Goal: Task Accomplishment & Management: Use online tool/utility

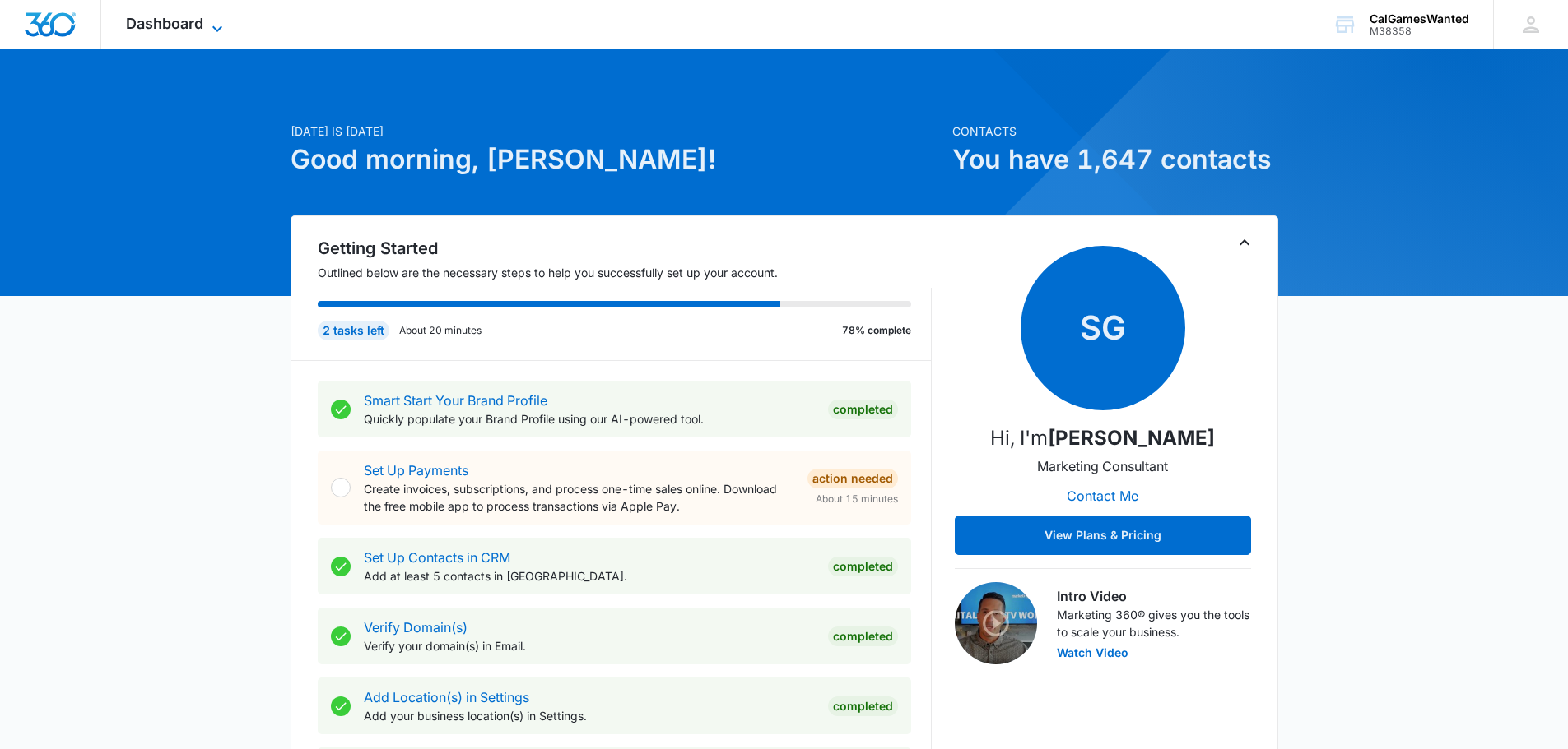
click at [216, 27] on icon at bounding box center [217, 29] width 20 height 20
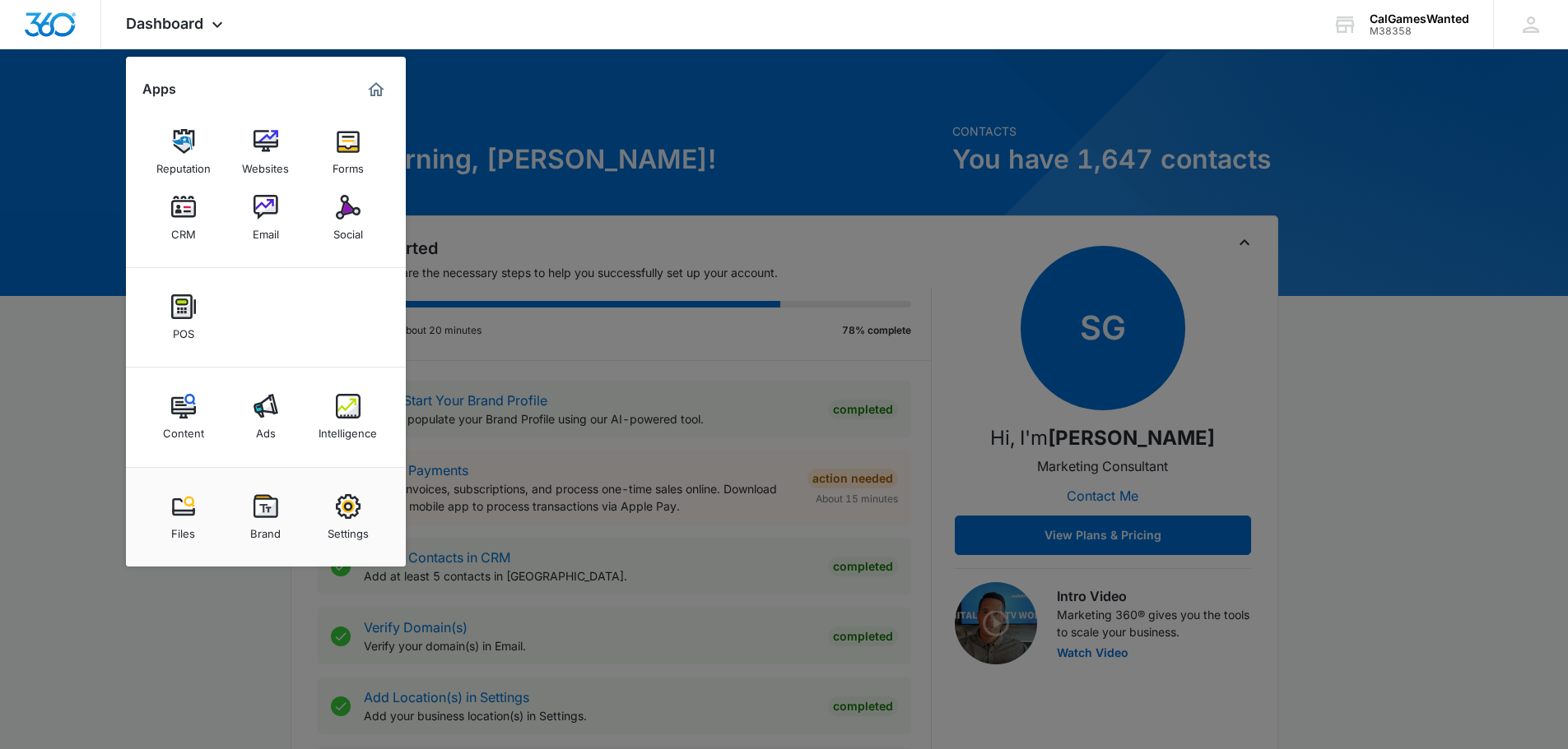
click at [184, 507] on img at bounding box center [184, 507] width 25 height 25
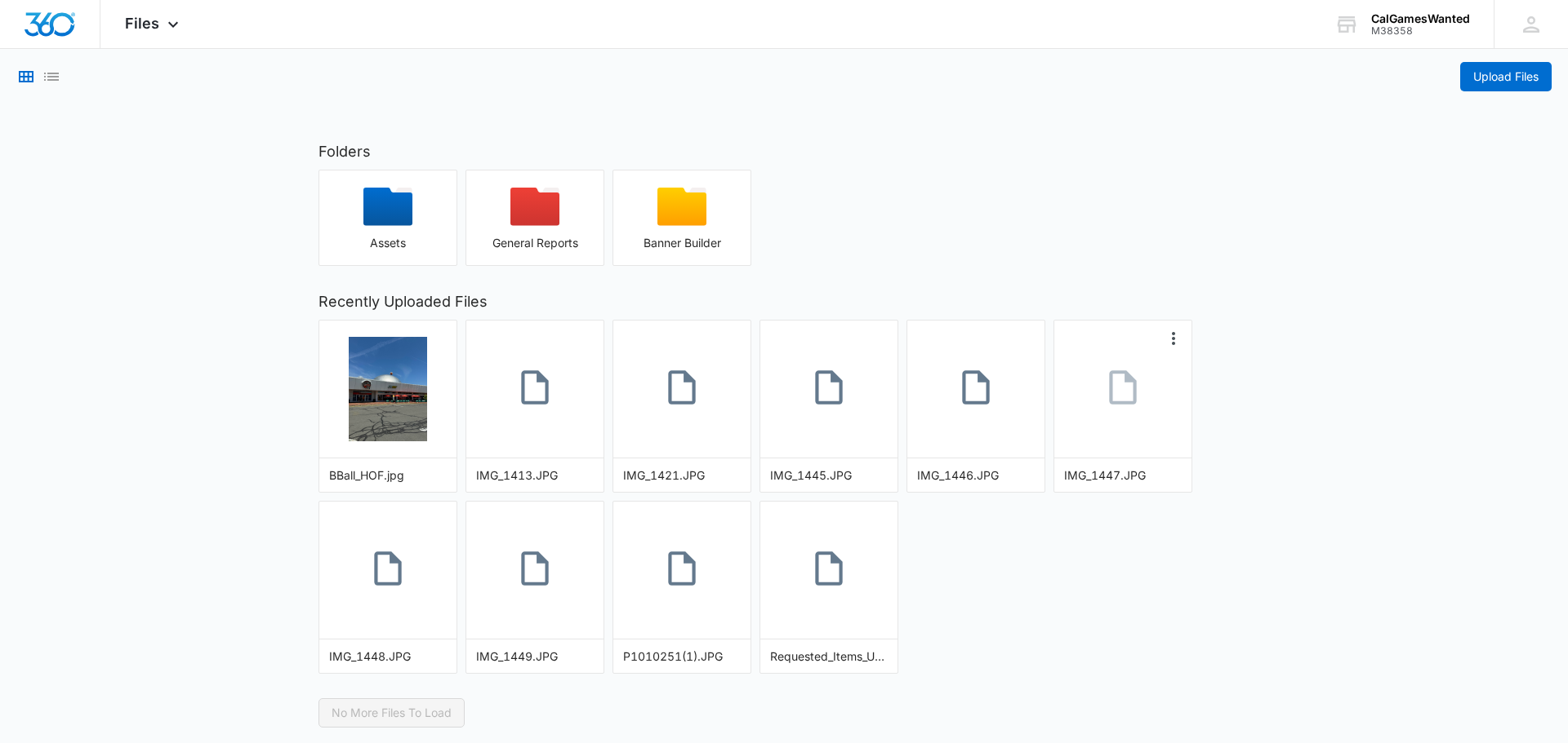
click at [1125, 393] on icon at bounding box center [1123, 388] width 41 height 41
click at [1503, 72] on span "Upload Files" at bounding box center [1506, 76] width 66 height 18
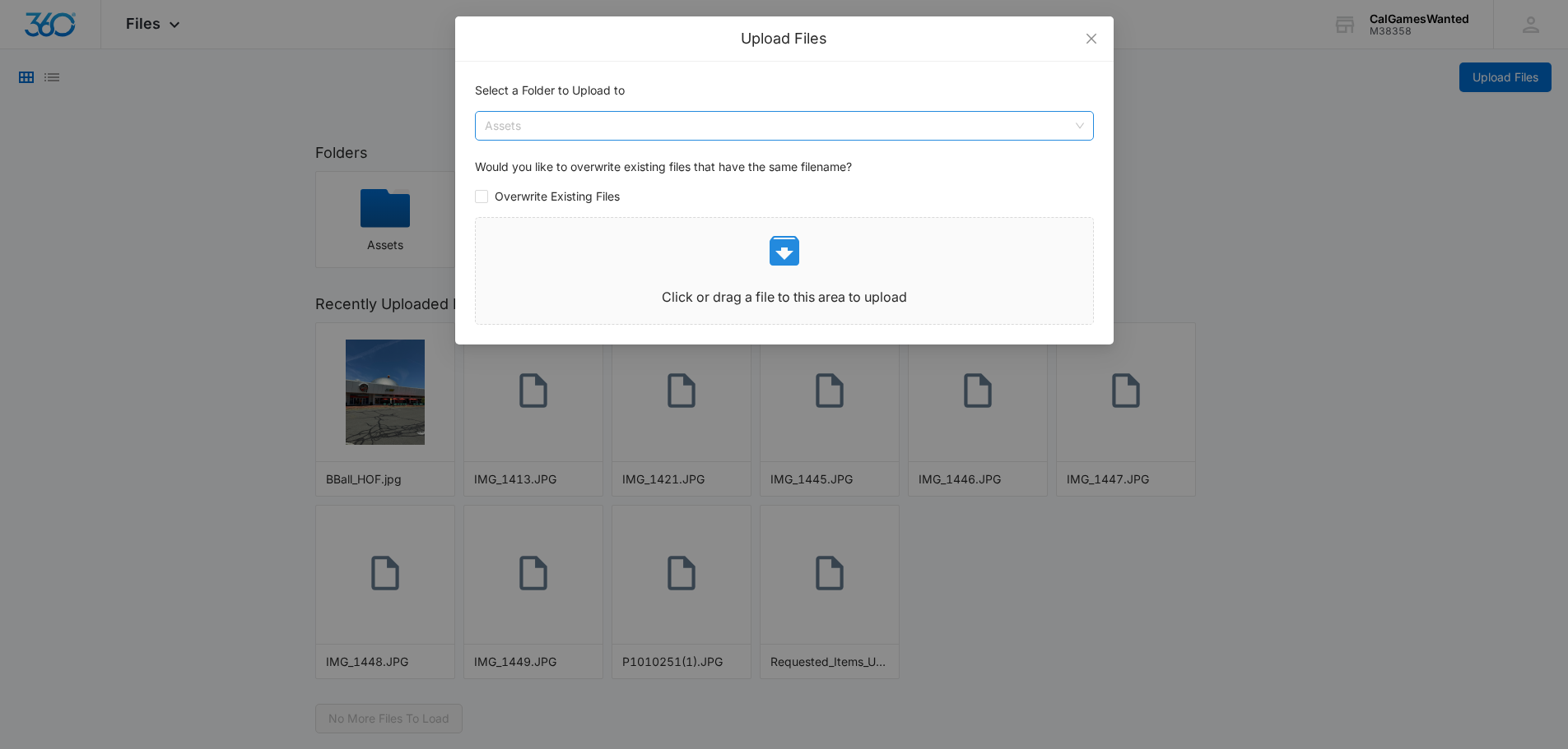
drag, startPoint x: 671, startPoint y: 271, endPoint x: 566, endPoint y: 121, distance: 183.1
click at [566, 121] on span "Assets" at bounding box center [785, 126] width 600 height 28
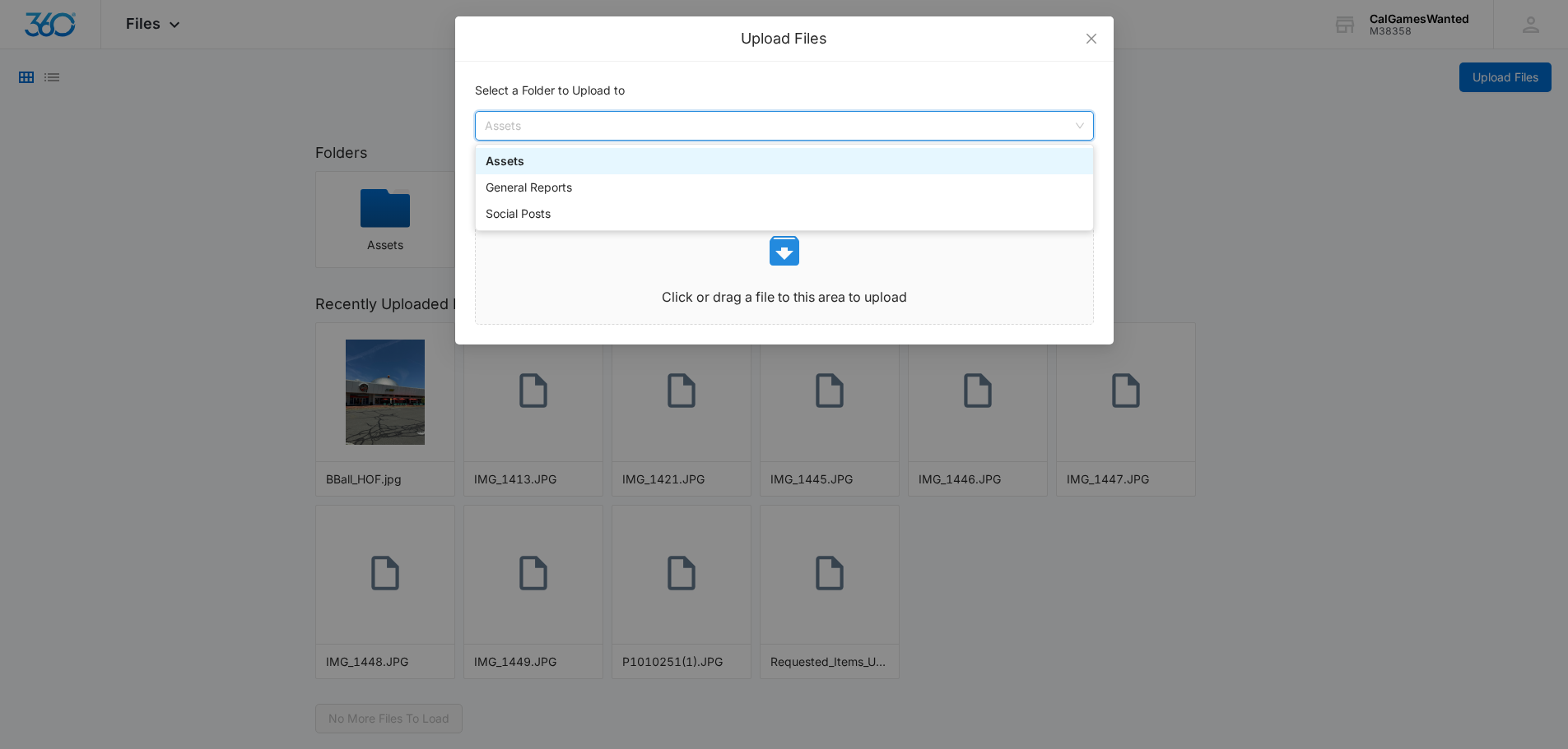
click at [1339, 152] on div "Upload Files Select a Folder to Upload to Assets assets reports Assets General …" at bounding box center [784, 374] width 1568 height 749
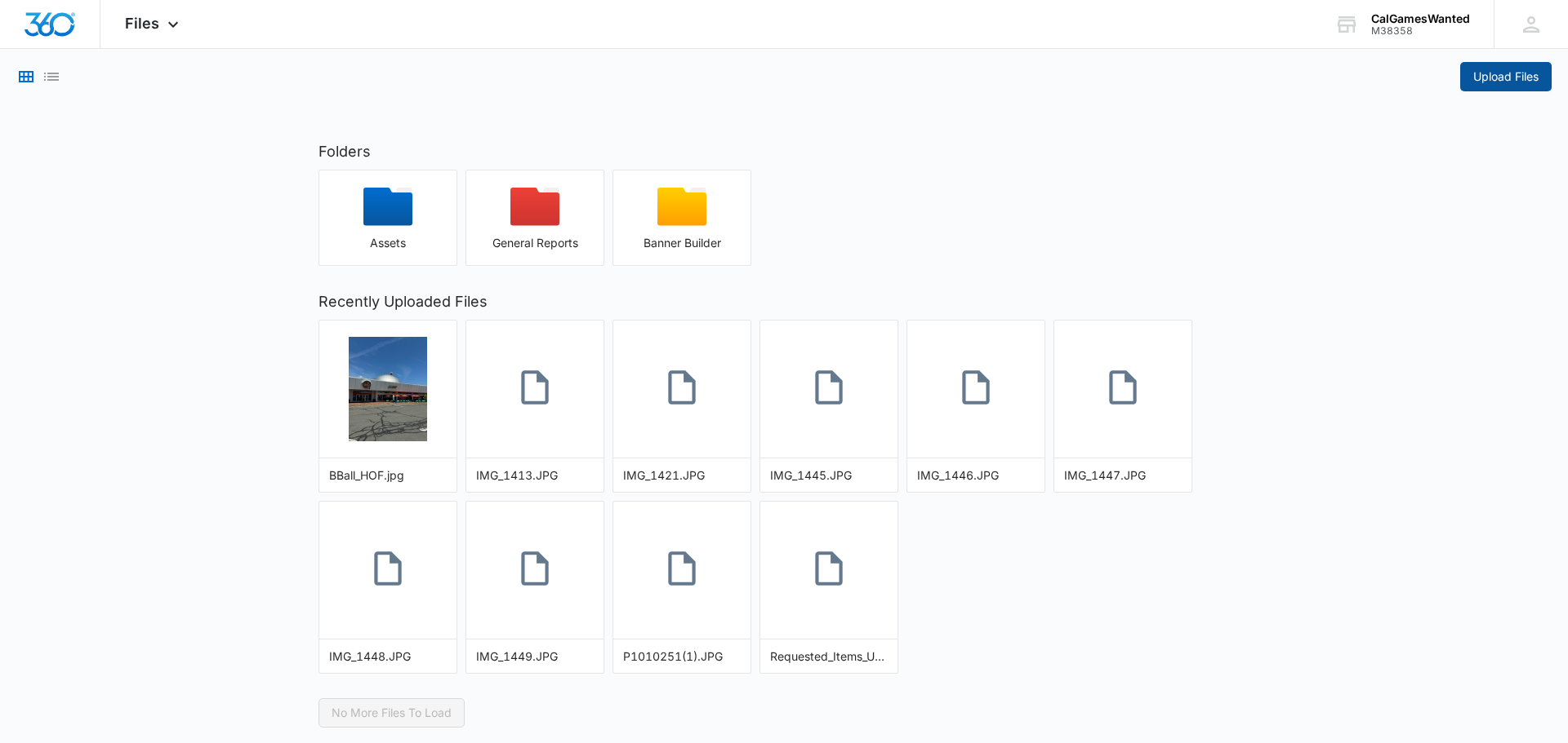
click at [1509, 77] on span "Upload Files" at bounding box center [1506, 76] width 66 height 18
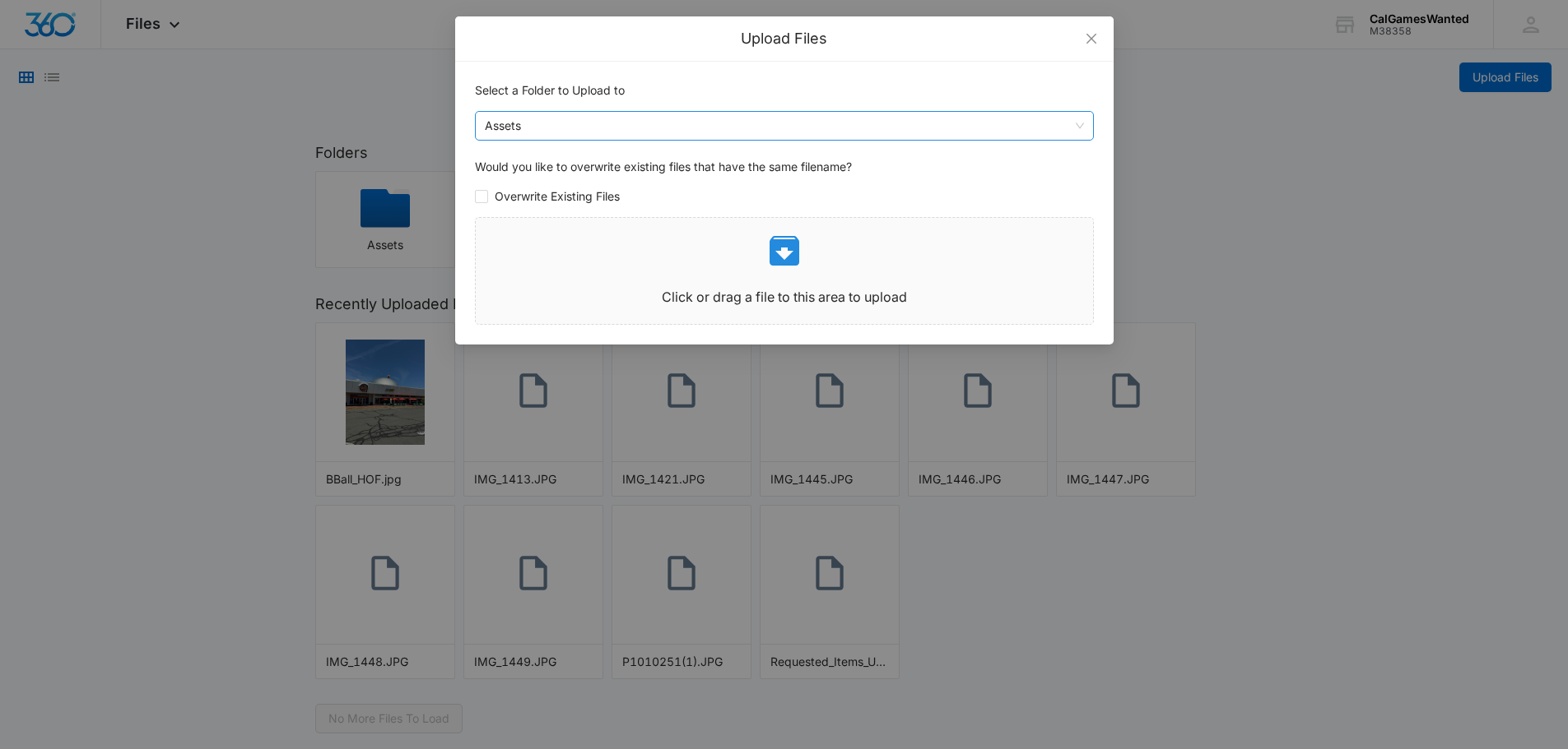
click at [576, 128] on span "Assets" at bounding box center [785, 126] width 600 height 28
drag, startPoint x: 577, startPoint y: 126, endPoint x: 1343, endPoint y: 291, distance: 783.6
click at [1343, 291] on div "Upload Files Select a Folder to Upload to Assets assets reports Assets General …" at bounding box center [784, 374] width 1568 height 749
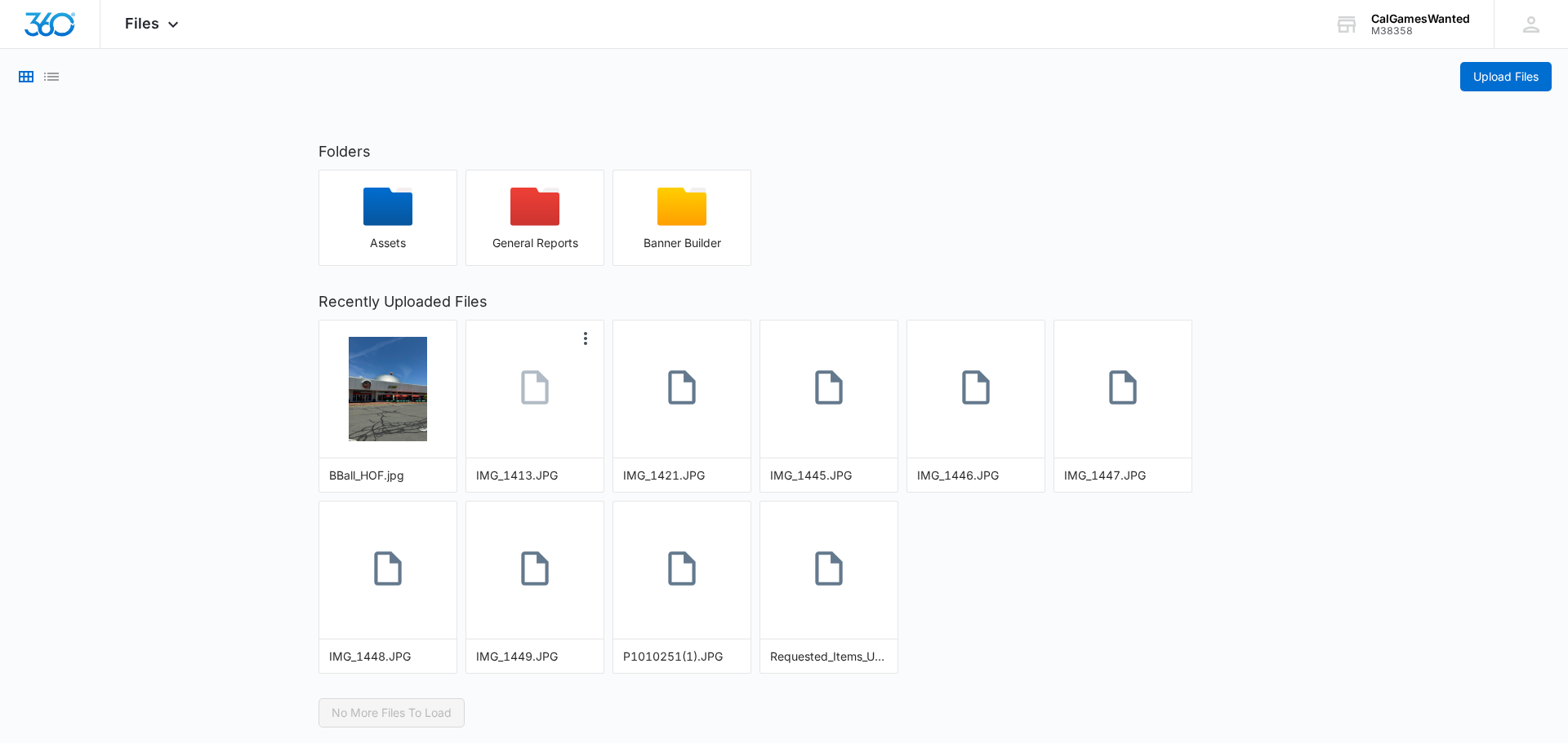
click at [537, 396] on icon at bounding box center [535, 388] width 41 height 41
click at [170, 27] on icon at bounding box center [173, 29] width 20 height 20
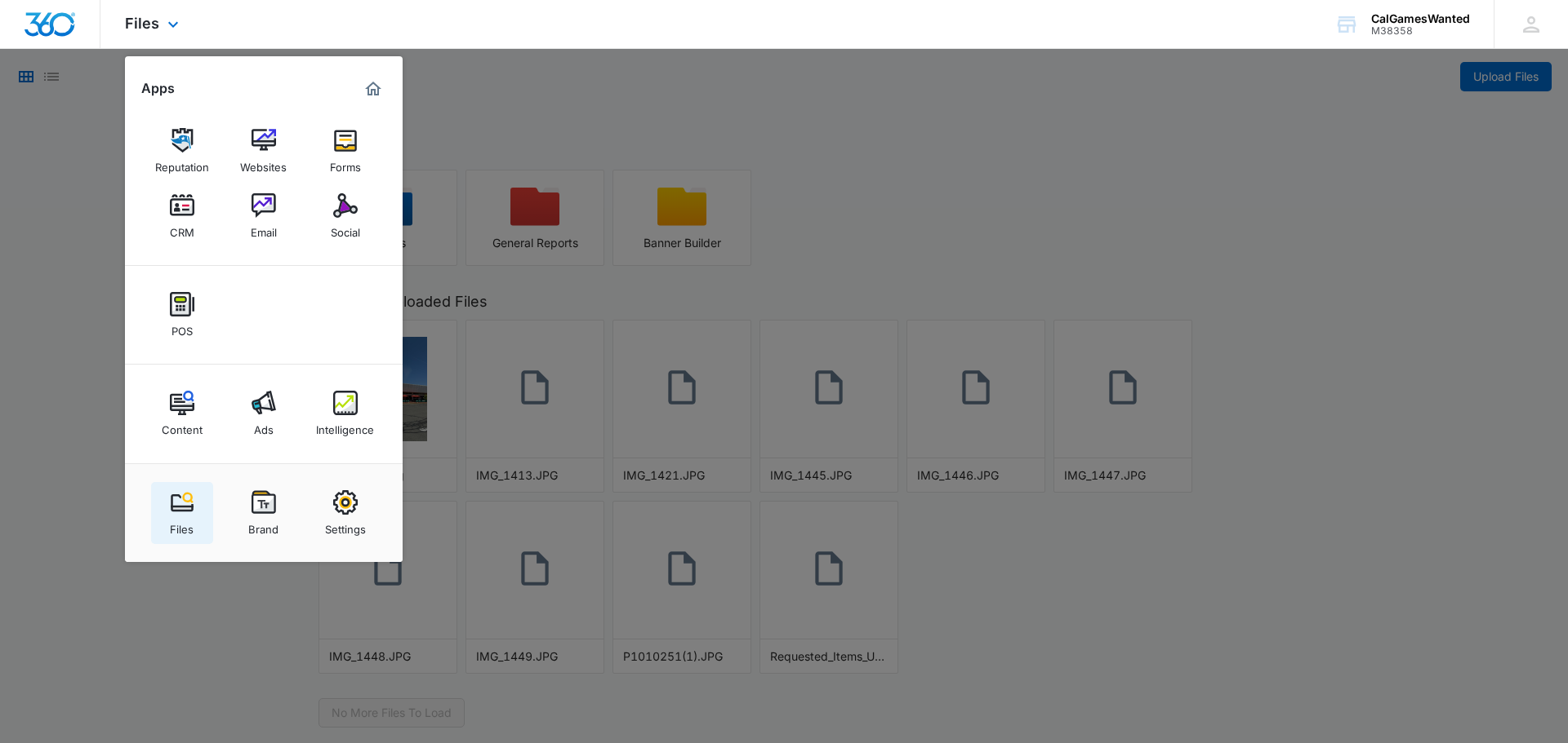
click at [177, 509] on img at bounding box center [182, 503] width 25 height 25
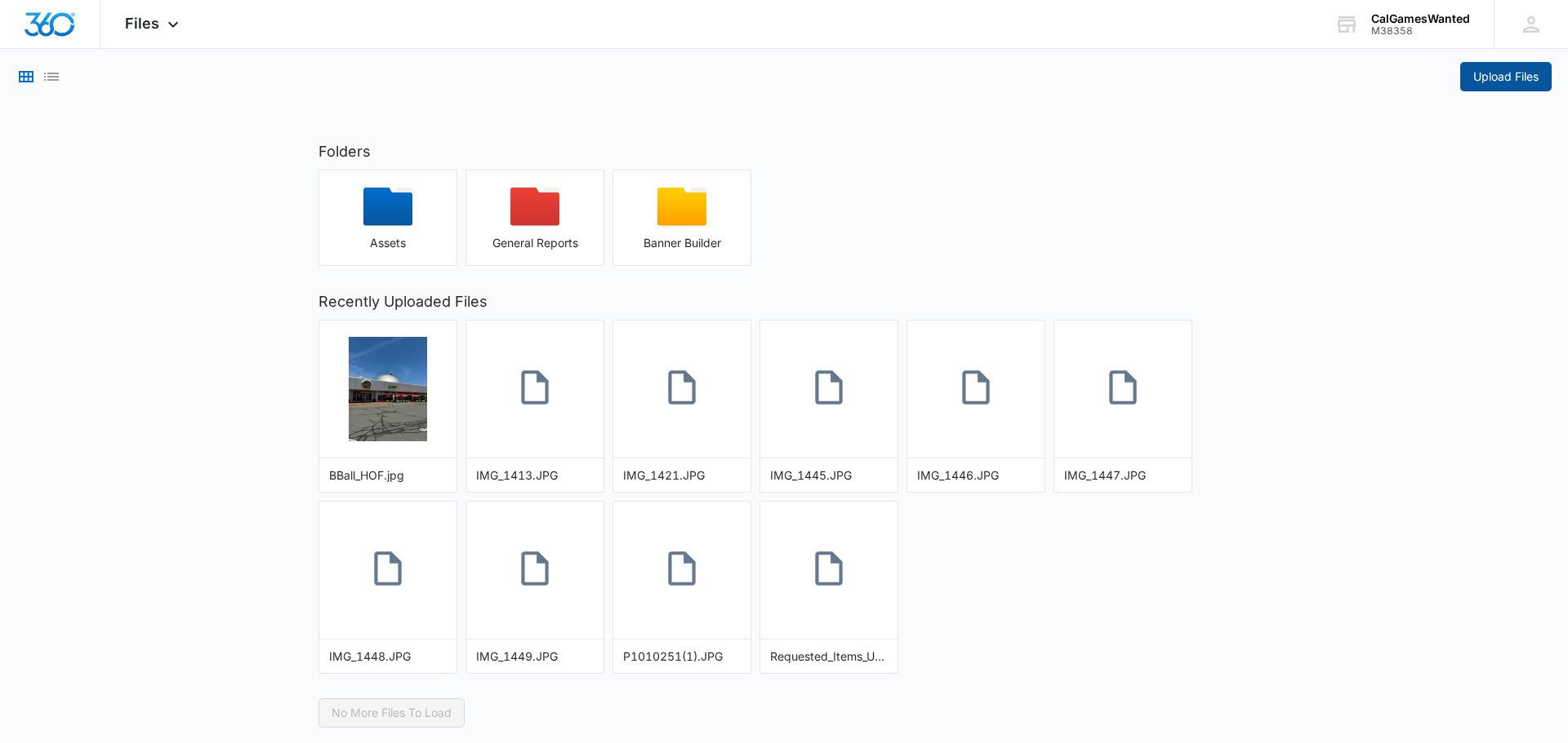
click at [1502, 75] on span "Upload Files" at bounding box center [1506, 76] width 66 height 18
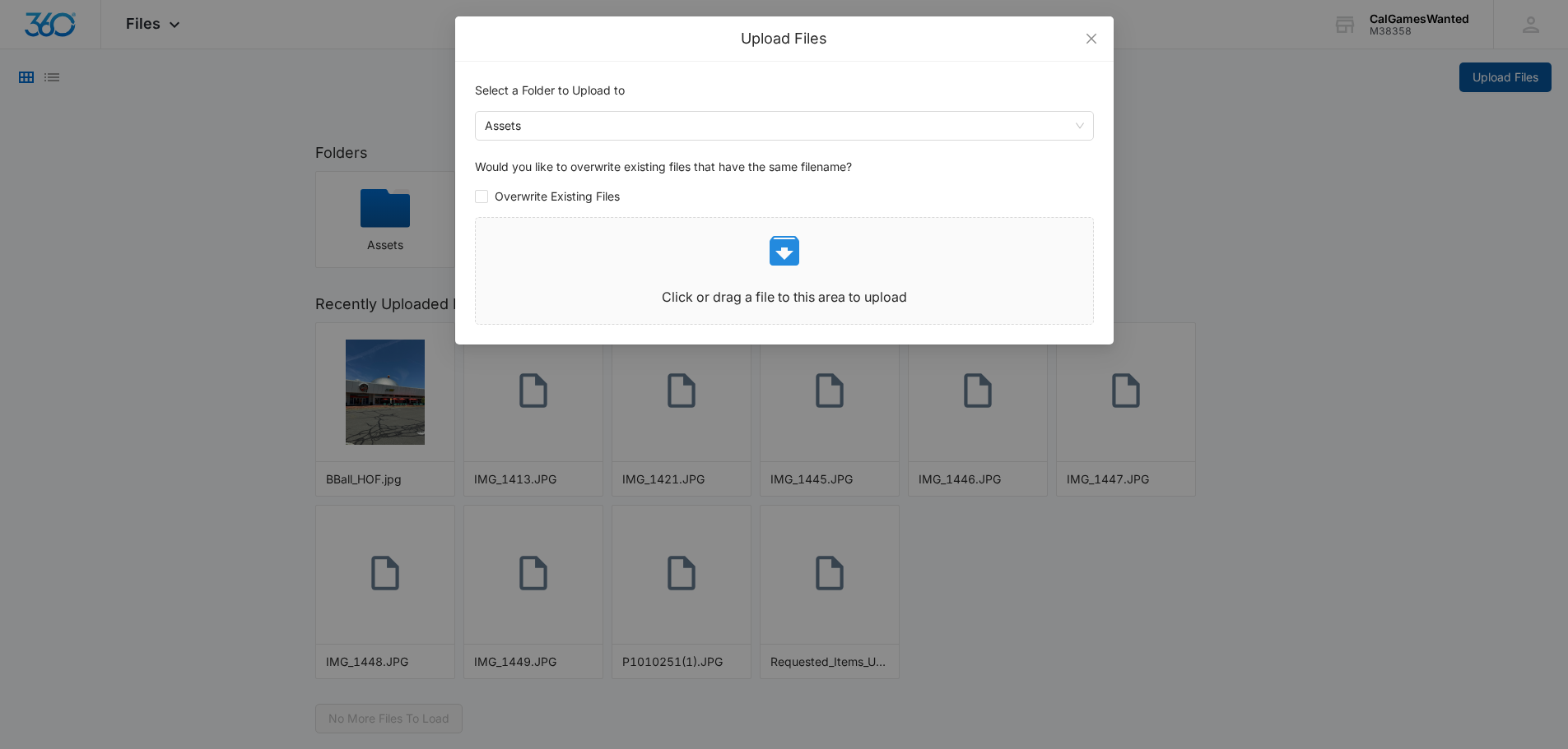
click at [1514, 76] on div "Upload Files Select a Folder to Upload to Assets Would you like to overwrite ex…" at bounding box center [784, 374] width 1568 height 749
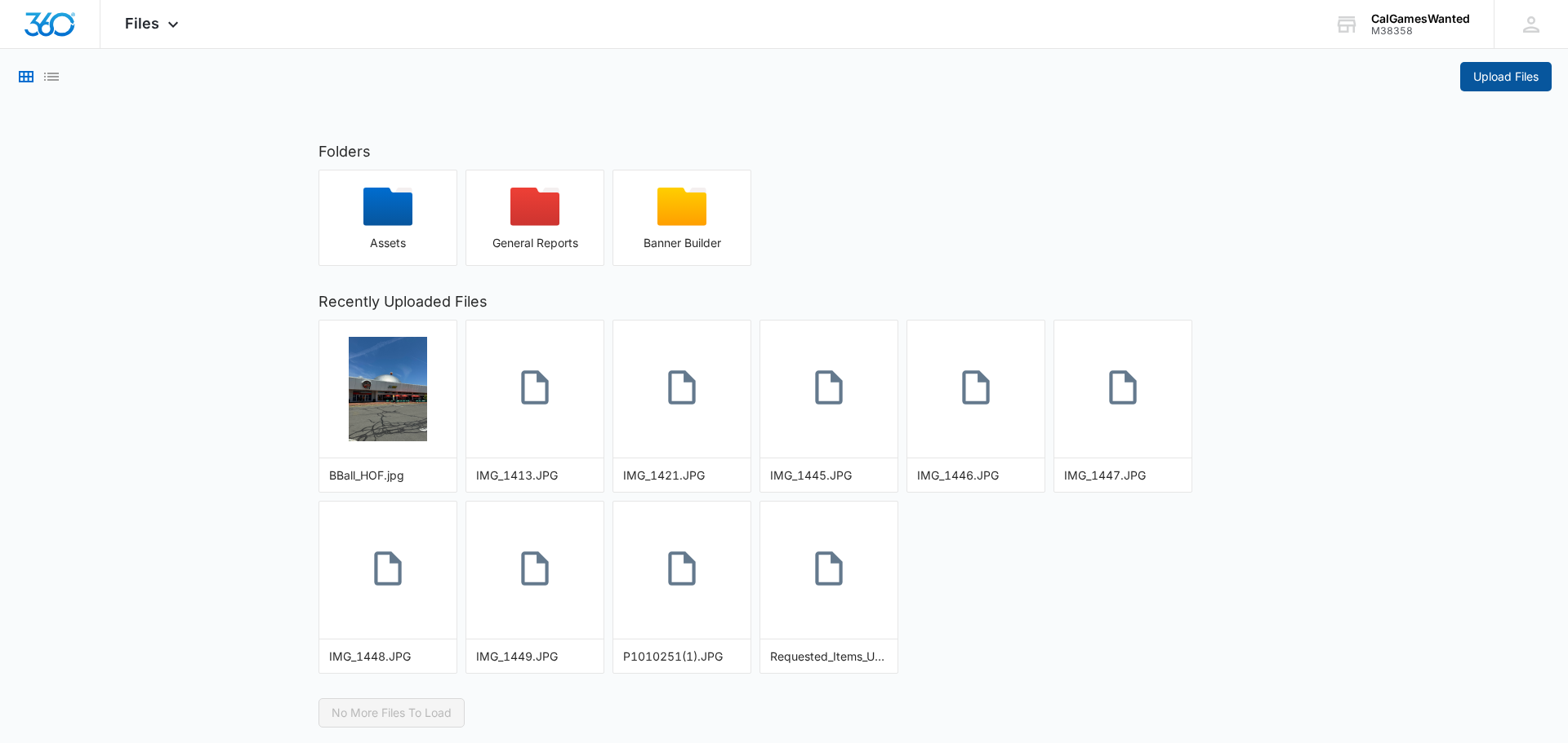
click at [1493, 75] on span "Upload Files" at bounding box center [1506, 76] width 66 height 18
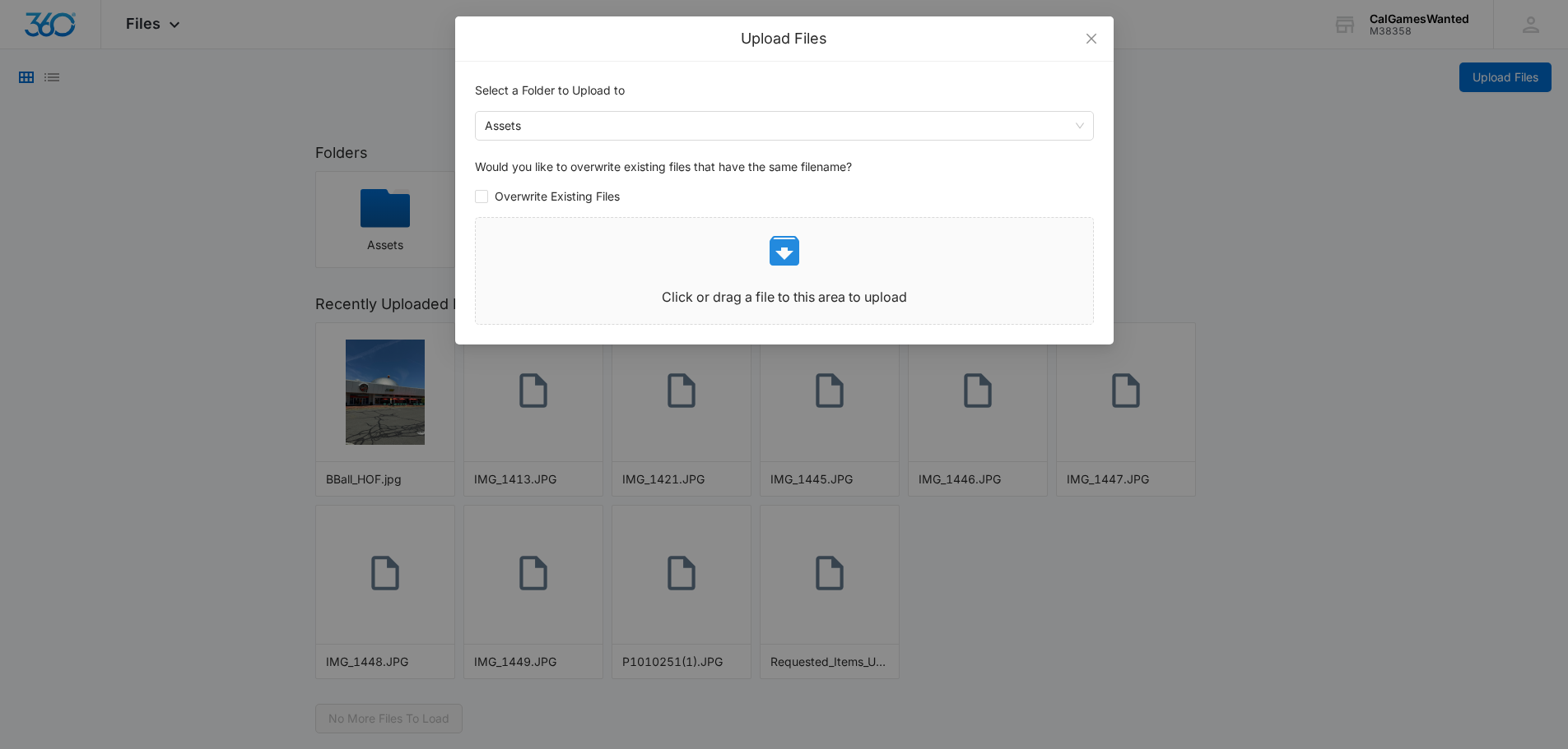
drag, startPoint x: 590, startPoint y: 116, endPoint x: 1221, endPoint y: 177, distance: 633.9
click at [1221, 177] on div "Upload Files Select a Folder to Upload to Assets assets reports Assets General …" at bounding box center [784, 374] width 1568 height 749
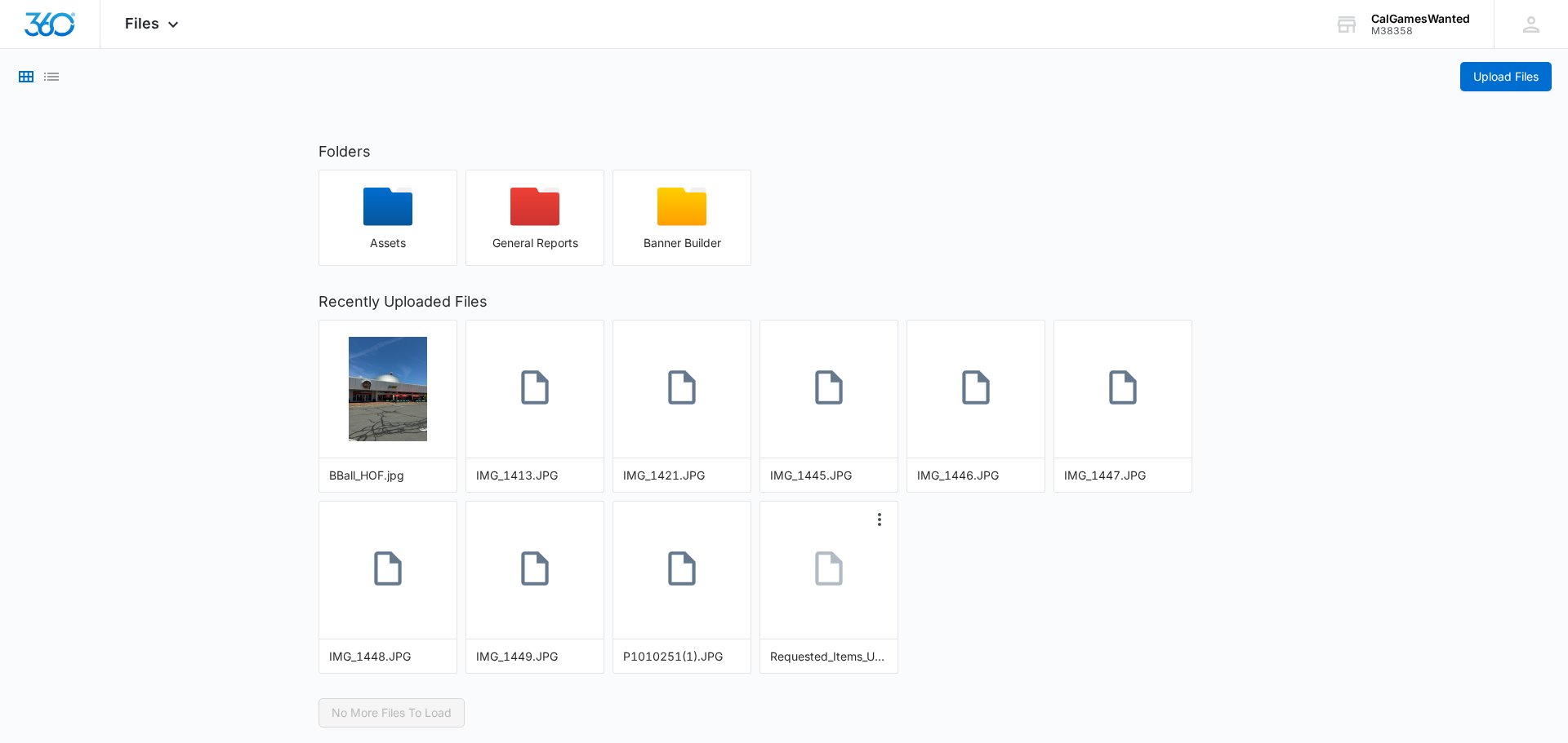
click at [841, 578] on icon at bounding box center [828, 569] width 27 height 34
click at [1490, 74] on span "Upload Files" at bounding box center [1506, 76] width 66 height 18
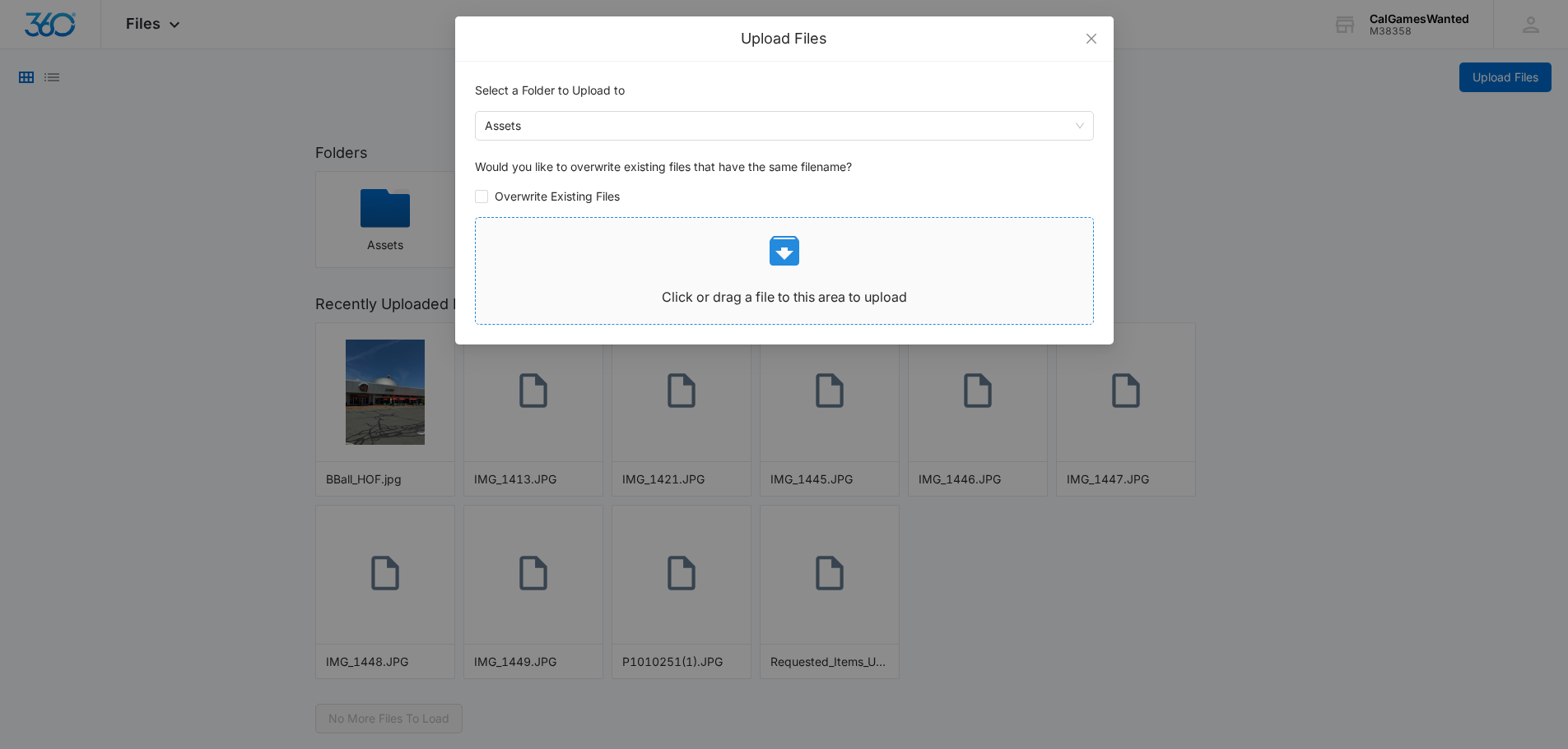
click at [609, 251] on p at bounding box center [784, 251] width 618 height 39
click at [1093, 38] on icon "close" at bounding box center [1091, 38] width 13 height 13
